Goal: Browse casually

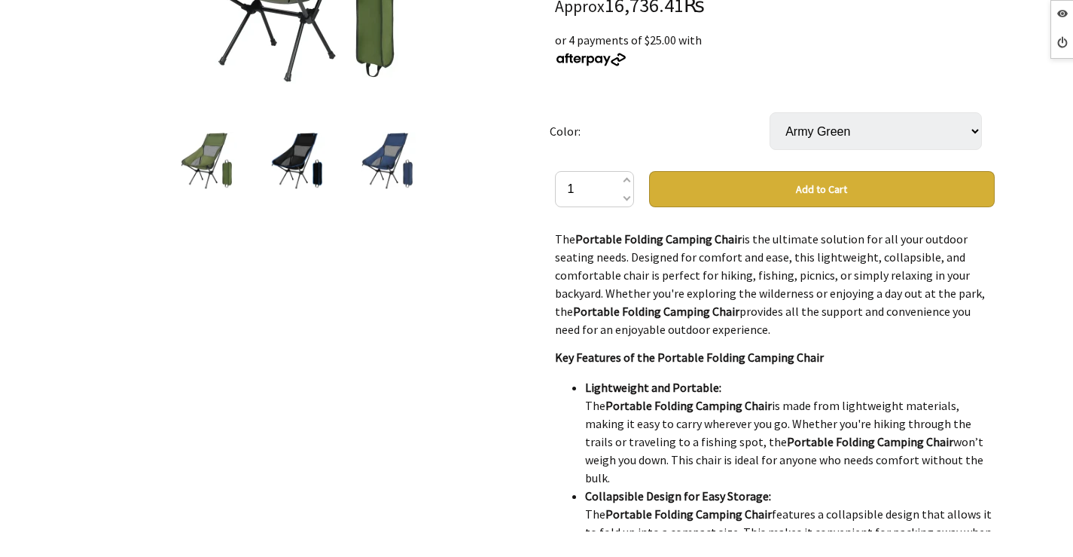
scroll to position [75, 0]
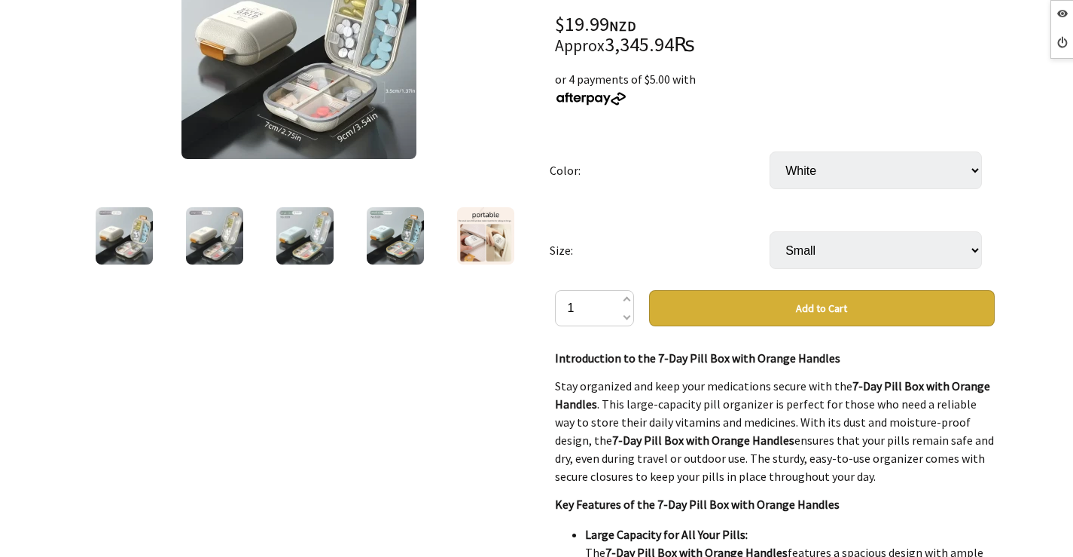
scroll to position [151, 0]
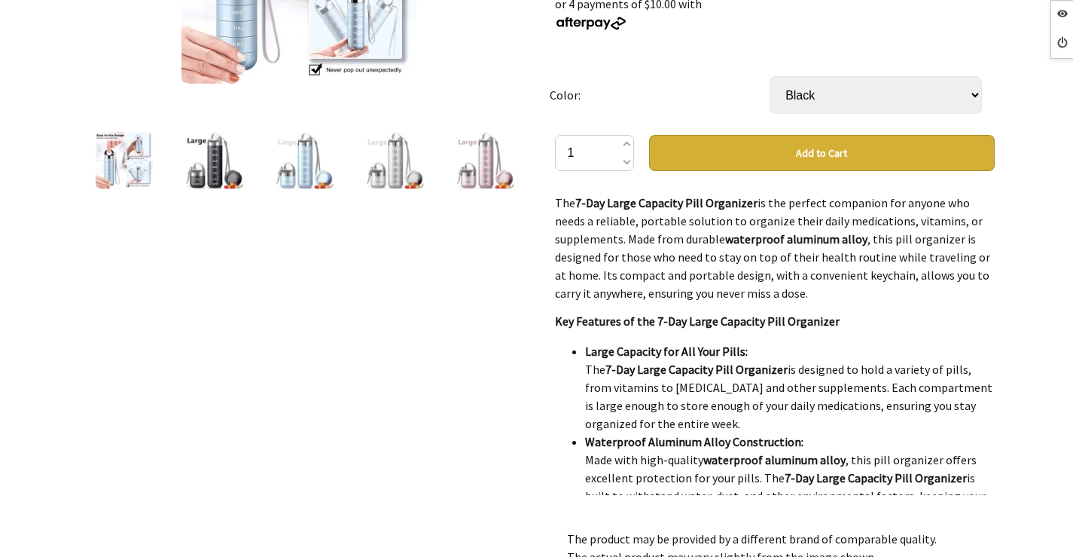
scroll to position [151, 0]
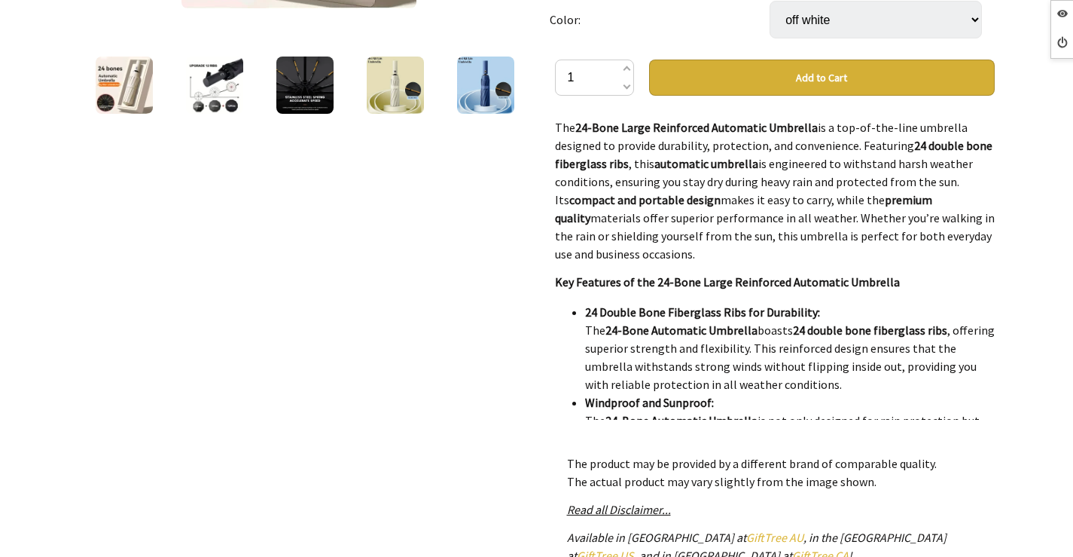
scroll to position [226, 0]
